Goal: Navigation & Orientation: Find specific page/section

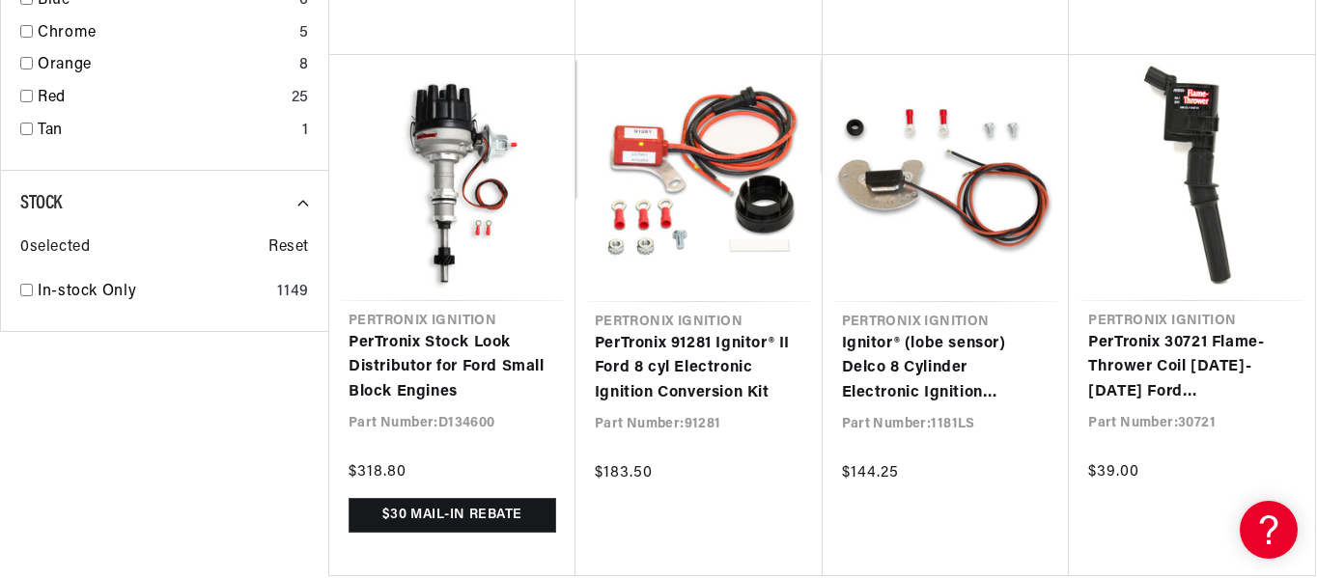
scroll to position [0, 325]
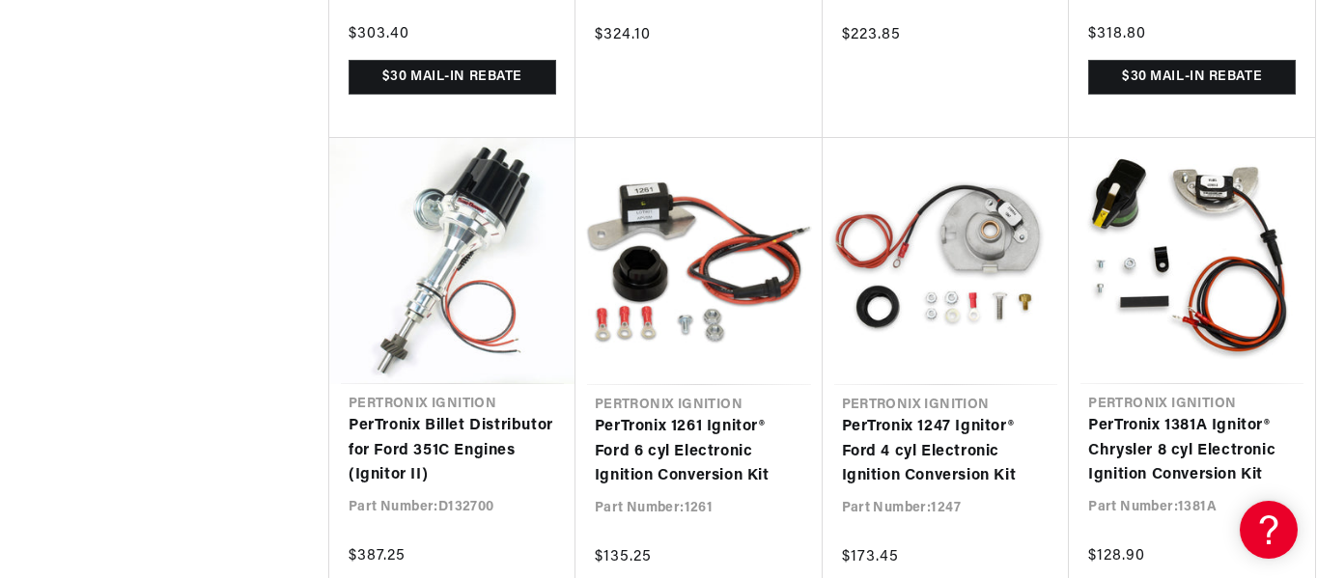
scroll to position [0, 2287]
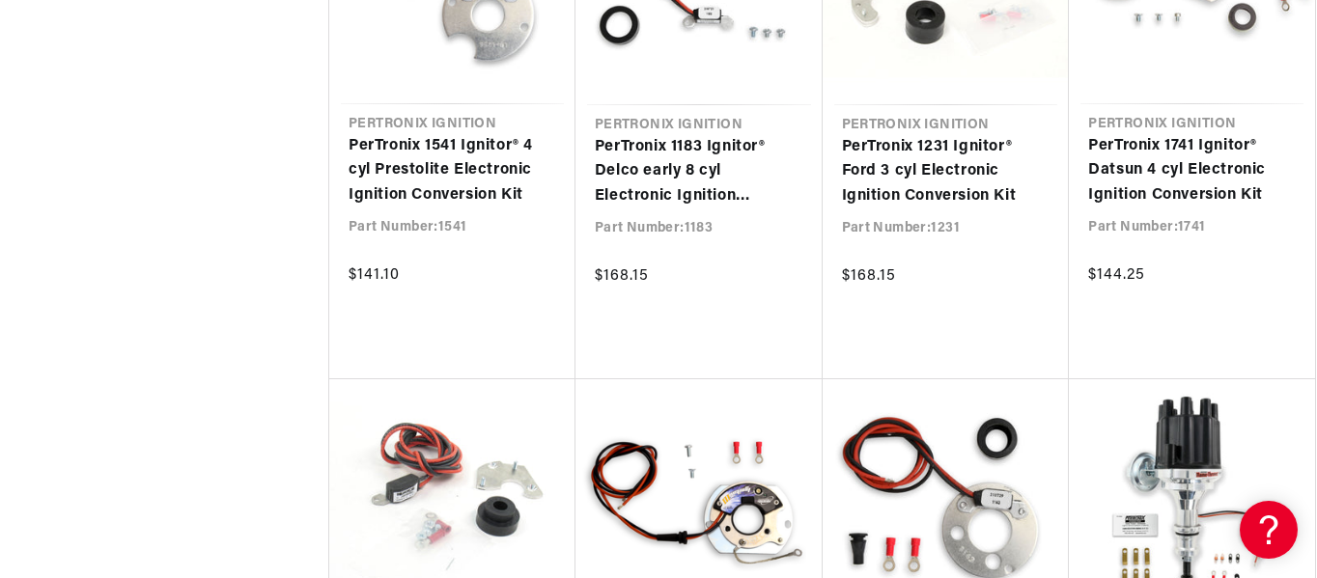
scroll to position [0, 1143]
